Goal: Register for event/course

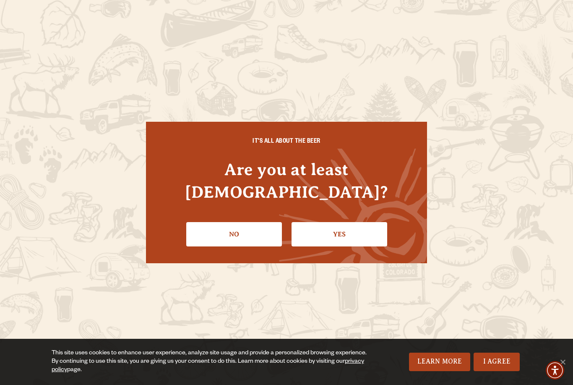
click at [358, 222] on link "Yes" at bounding box center [340, 234] width 96 height 24
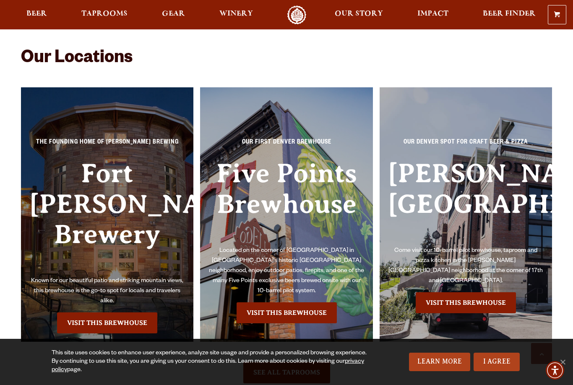
scroll to position [1848, 0]
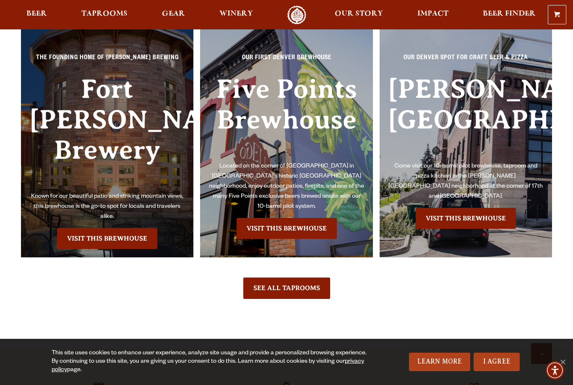
click at [119, 237] on link "Visit this Brewhouse" at bounding box center [107, 238] width 100 height 21
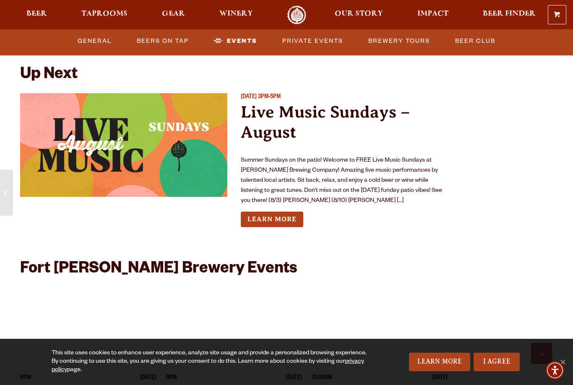
scroll to position [3011, 0]
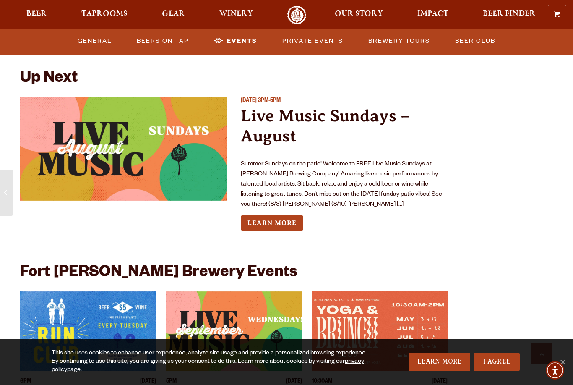
click at [290, 215] on link "Learn More" at bounding box center [272, 223] width 63 height 16
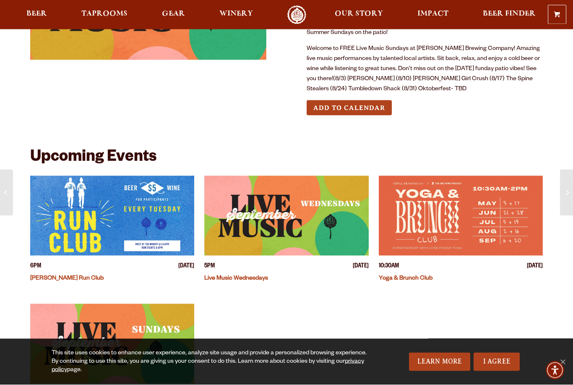
scroll to position [117, 0]
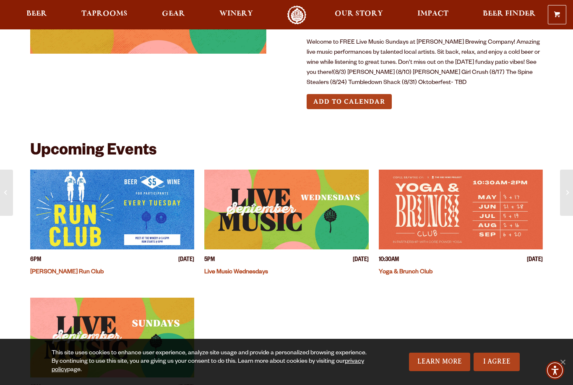
click at [297, 209] on img "View event details" at bounding box center [286, 210] width 164 height 80
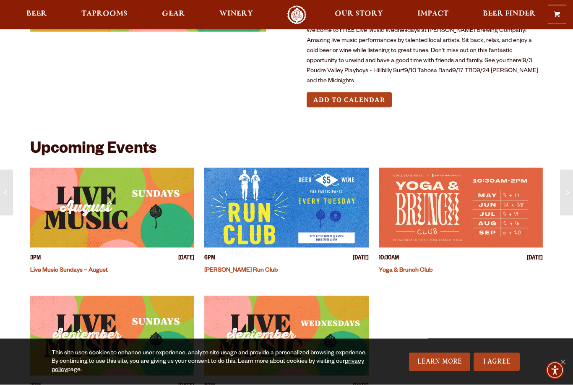
scroll to position [129, 0]
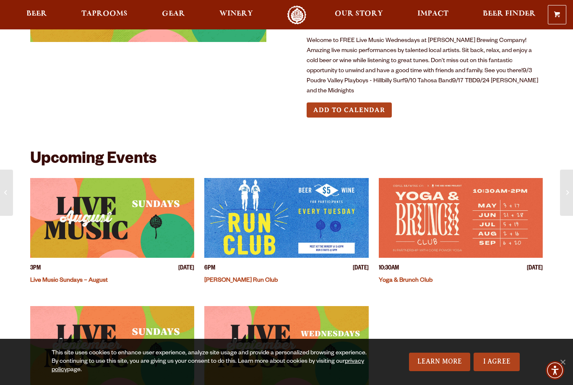
click at [84, 277] on link "Live Music Sundays – August" at bounding box center [69, 280] width 78 height 7
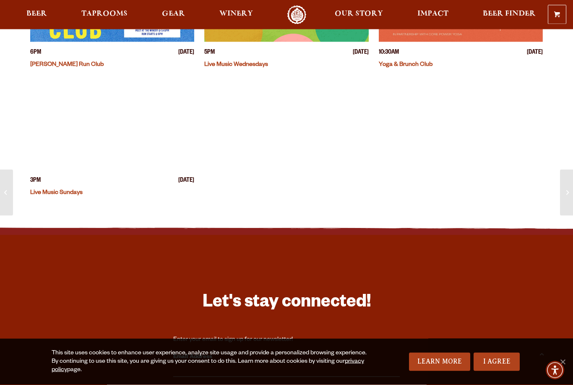
scroll to position [326, 0]
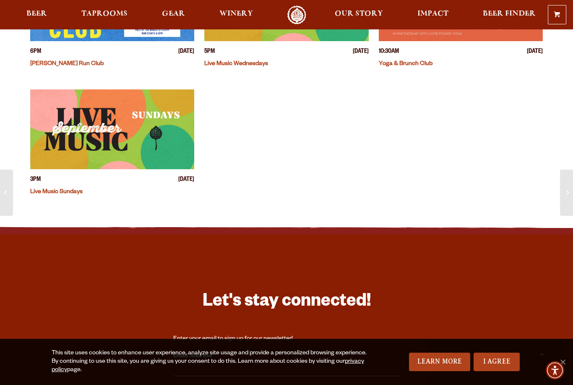
click at [234, 23] on link "Winery" at bounding box center [236, 14] width 44 height 19
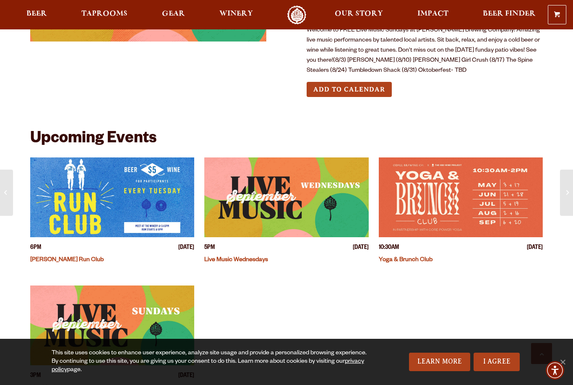
scroll to position [0, 0]
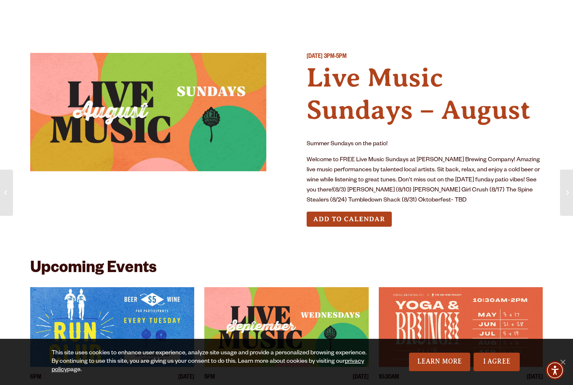
click at [187, 128] on img at bounding box center [148, 112] width 236 height 118
click at [198, 149] on img at bounding box center [148, 112] width 236 height 118
click at [360, 221] on button "Add to Calendar" at bounding box center [349, 219] width 85 height 16
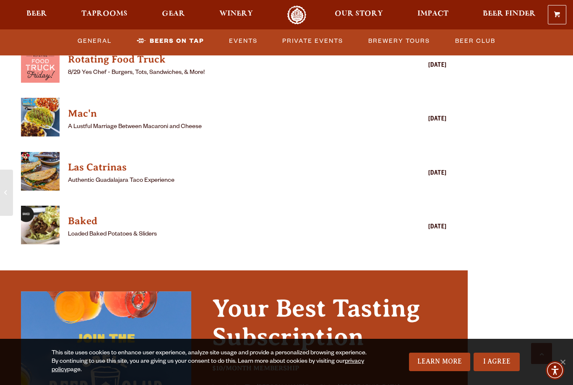
scroll to position [2258, 0]
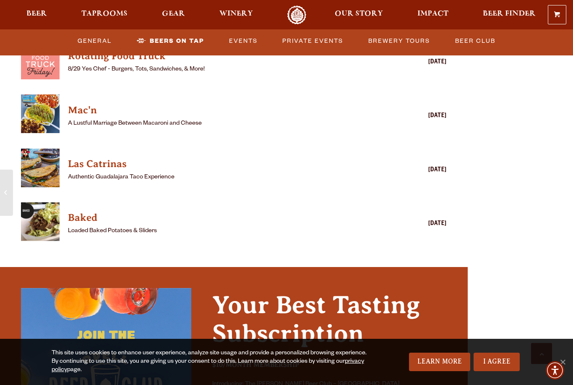
click at [99, 210] on link "Baked" at bounding box center [222, 217] width 308 height 17
